Goal: Information Seeking & Learning: Learn about a topic

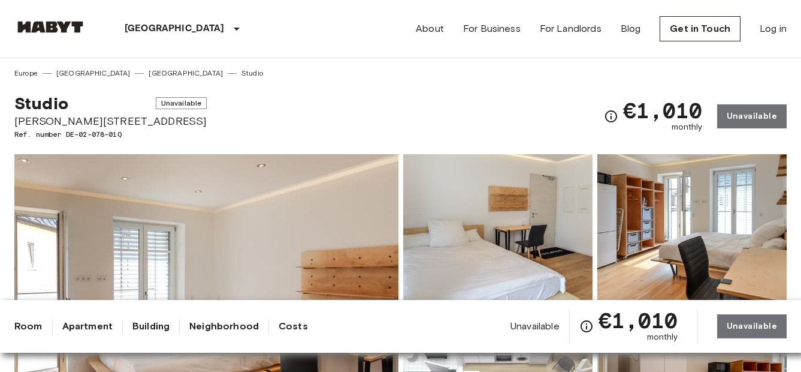
click at [93, 322] on link "Apartment" at bounding box center [87, 326] width 50 height 14
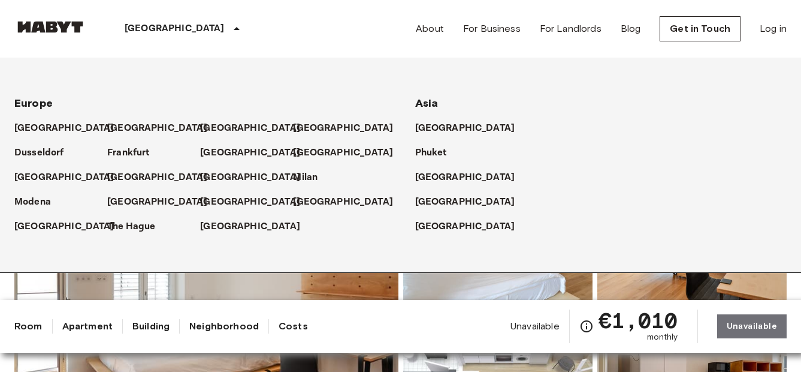
click at [158, 42] on div "[GEOGRAPHIC_DATA]" at bounding box center [184, 29] width 196 height 58
click at [130, 205] on p "[GEOGRAPHIC_DATA]" at bounding box center [160, 202] width 100 height 14
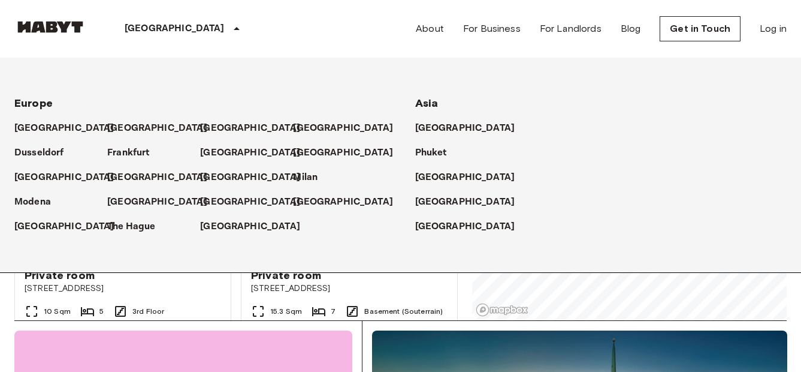
scroll to position [105, 0]
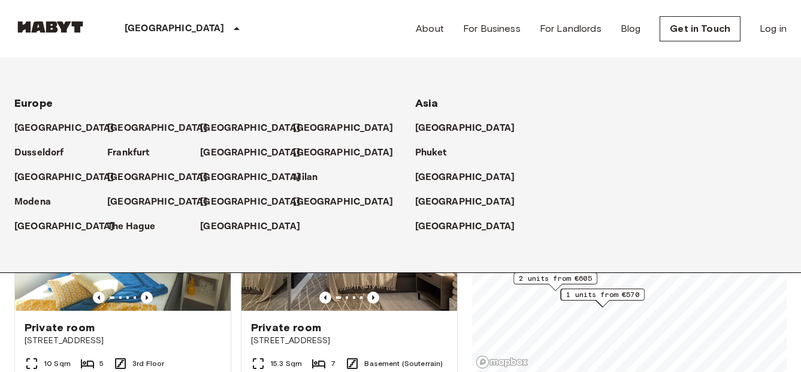
click at [296, 14] on div "[GEOGRAPHIC_DATA] [GEOGRAPHIC_DATA] [GEOGRAPHIC_DATA] [GEOGRAPHIC_DATA] [GEOGRA…" at bounding box center [400, 29] width 772 height 58
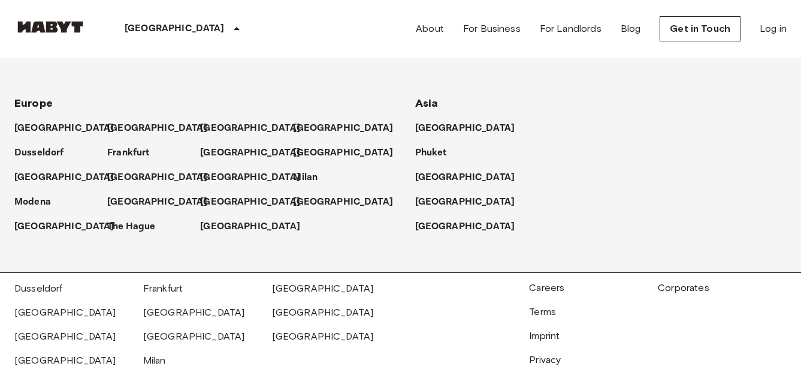
scroll to position [283, 0]
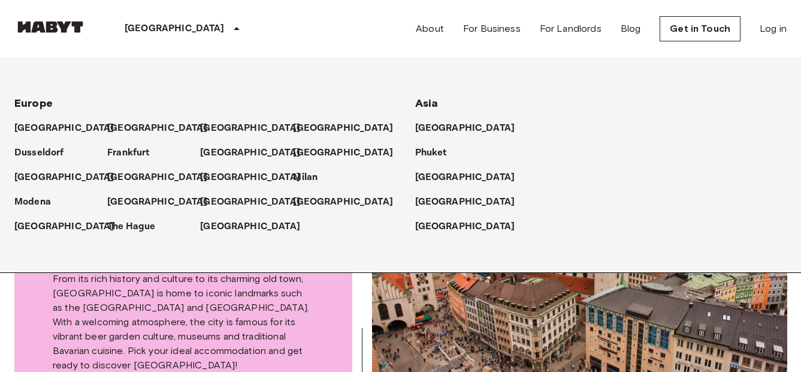
click at [388, 8] on div "[GEOGRAPHIC_DATA] [GEOGRAPHIC_DATA] [GEOGRAPHIC_DATA] [GEOGRAPHIC_DATA] [GEOGRA…" at bounding box center [400, 29] width 772 height 58
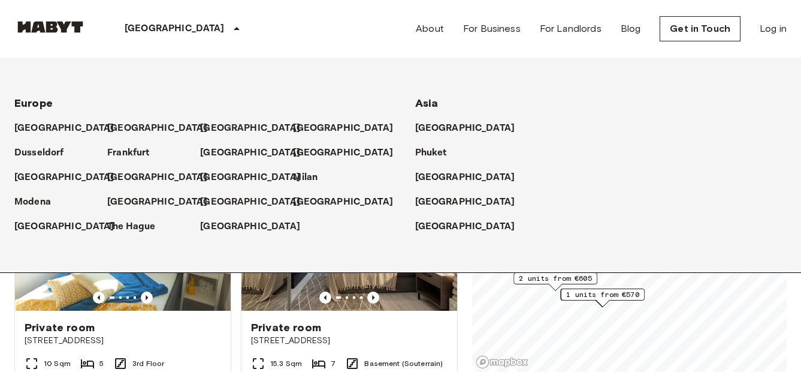
click at [230, 32] on icon at bounding box center [237, 29] width 14 height 14
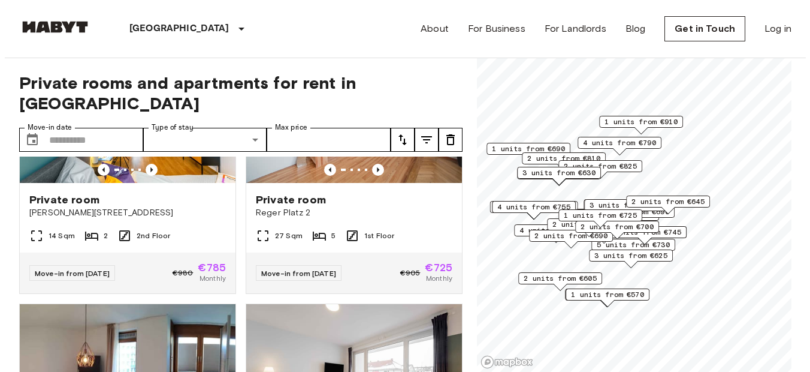
scroll to position [1770, 0]
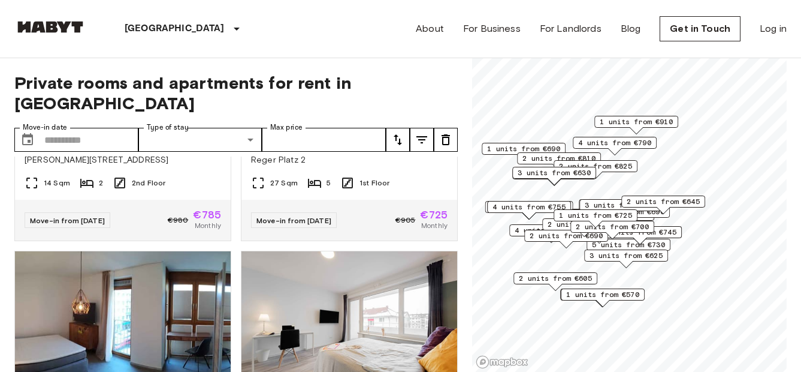
click at [420, 136] on icon "tune" at bounding box center [421, 139] width 11 height 7
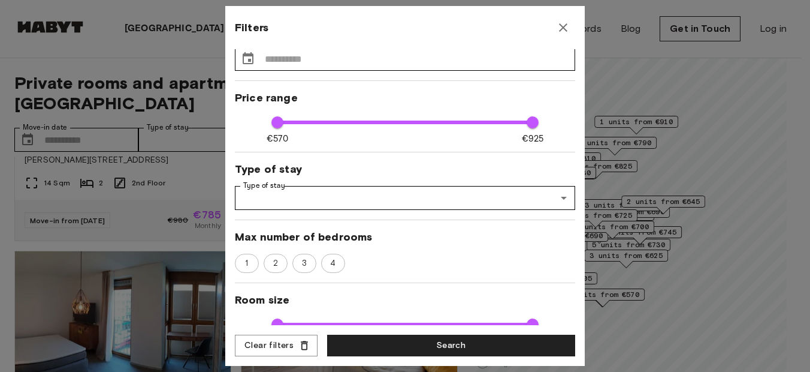
scroll to position [0, 0]
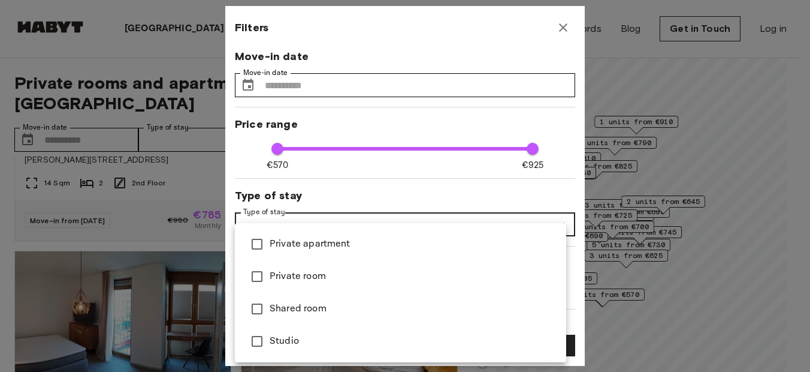
click at [292, 330] on li "Studio" at bounding box center [400, 341] width 331 height 32
type input "***"
type input "******"
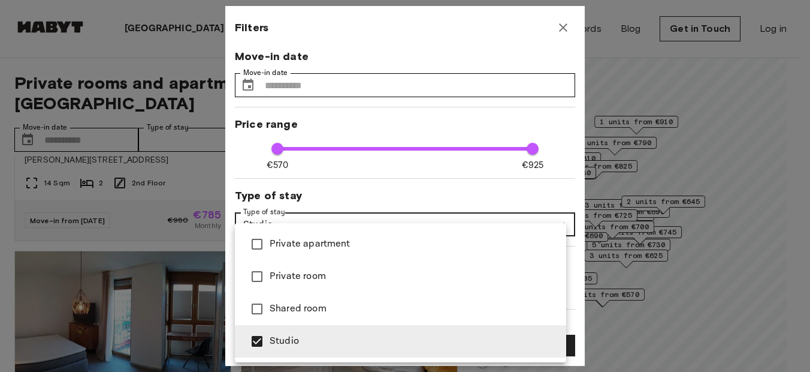
click at [447, 116] on div at bounding box center [405, 186] width 810 height 372
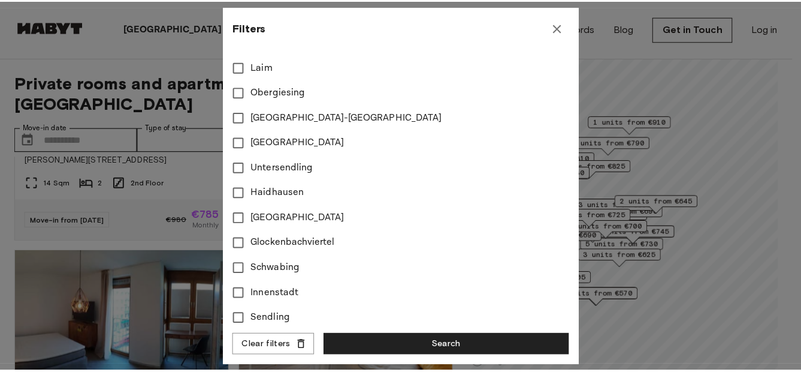
scroll to position [526, 0]
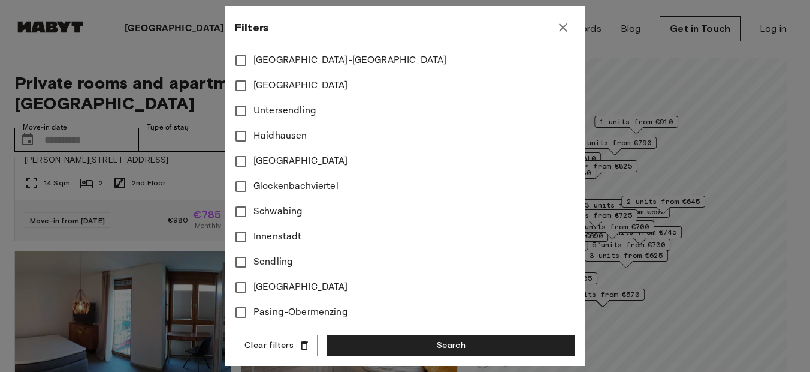
click at [463, 343] on button "Search" at bounding box center [451, 345] width 248 height 22
type input "******"
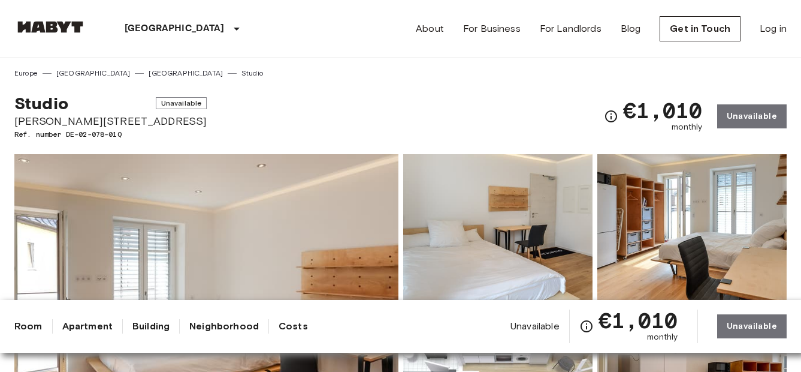
scroll to position [473, 0]
